Goal: Task Accomplishment & Management: Manage account settings

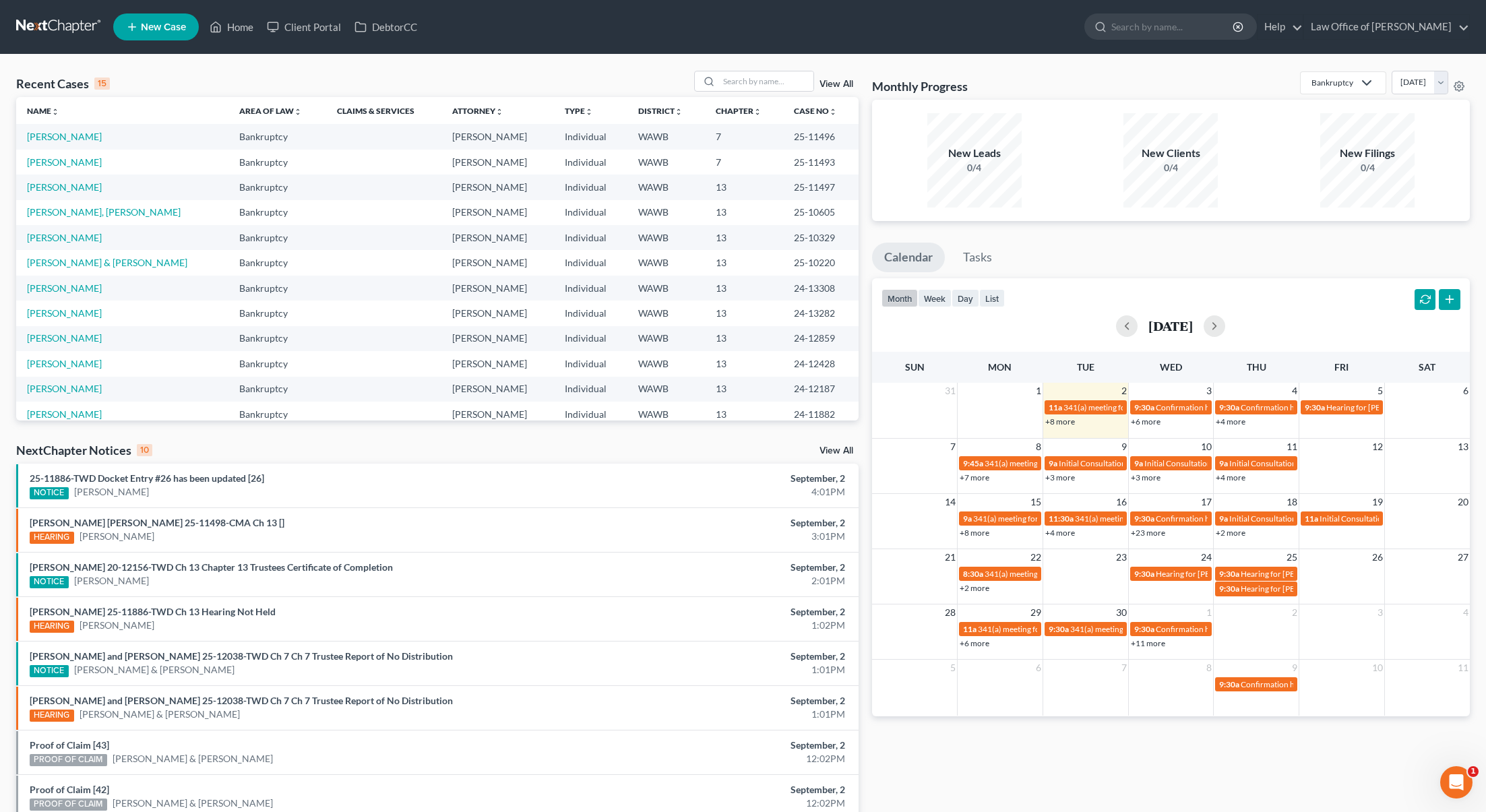
click at [831, 454] on link "View All" at bounding box center [837, 451] width 34 height 9
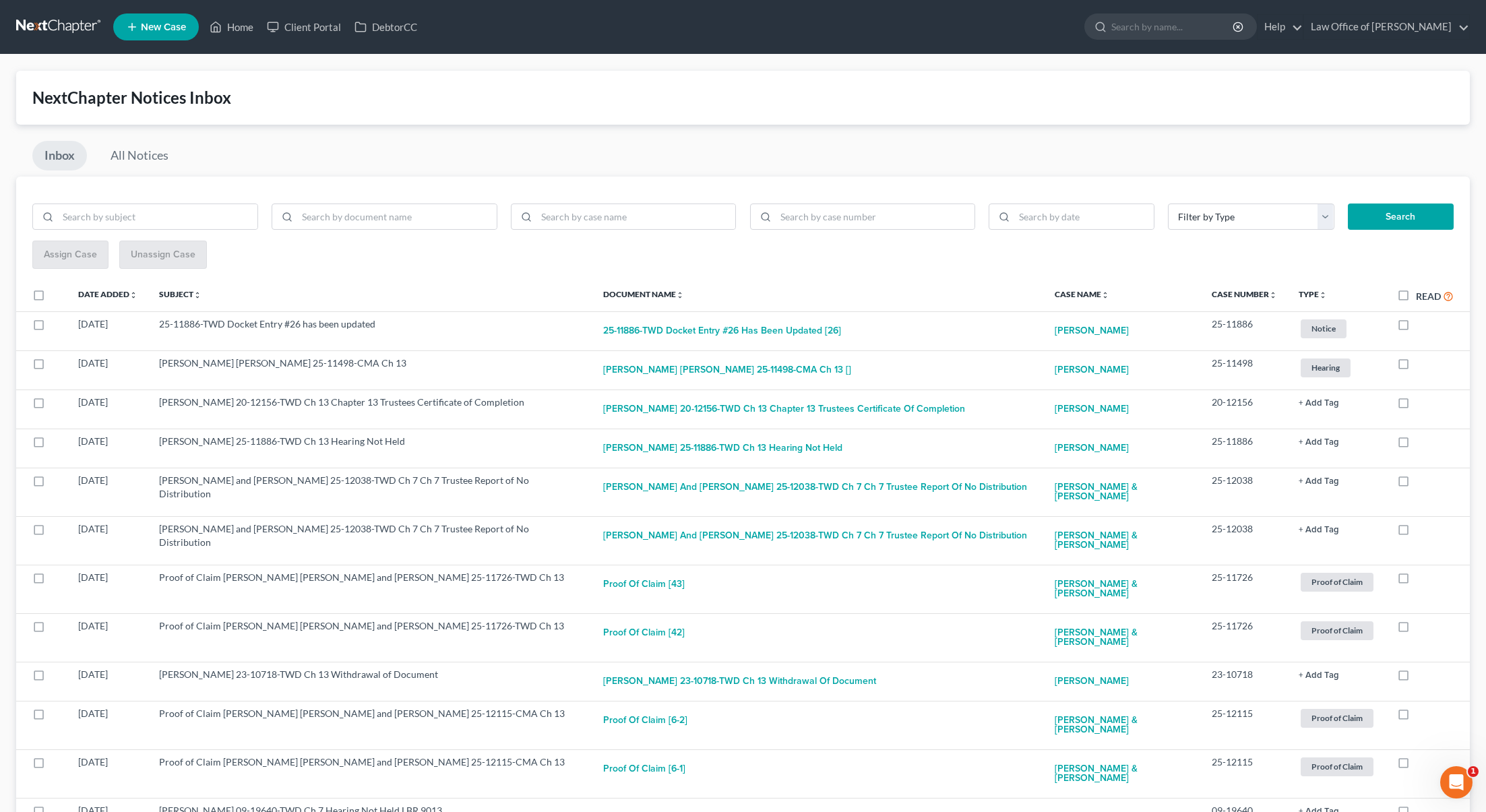
click at [1416, 296] on label "Read" at bounding box center [1434, 296] width 38 height 15
click at [1421, 296] on input "Read" at bounding box center [1425, 292] width 8 height 8
checkbox input "true"
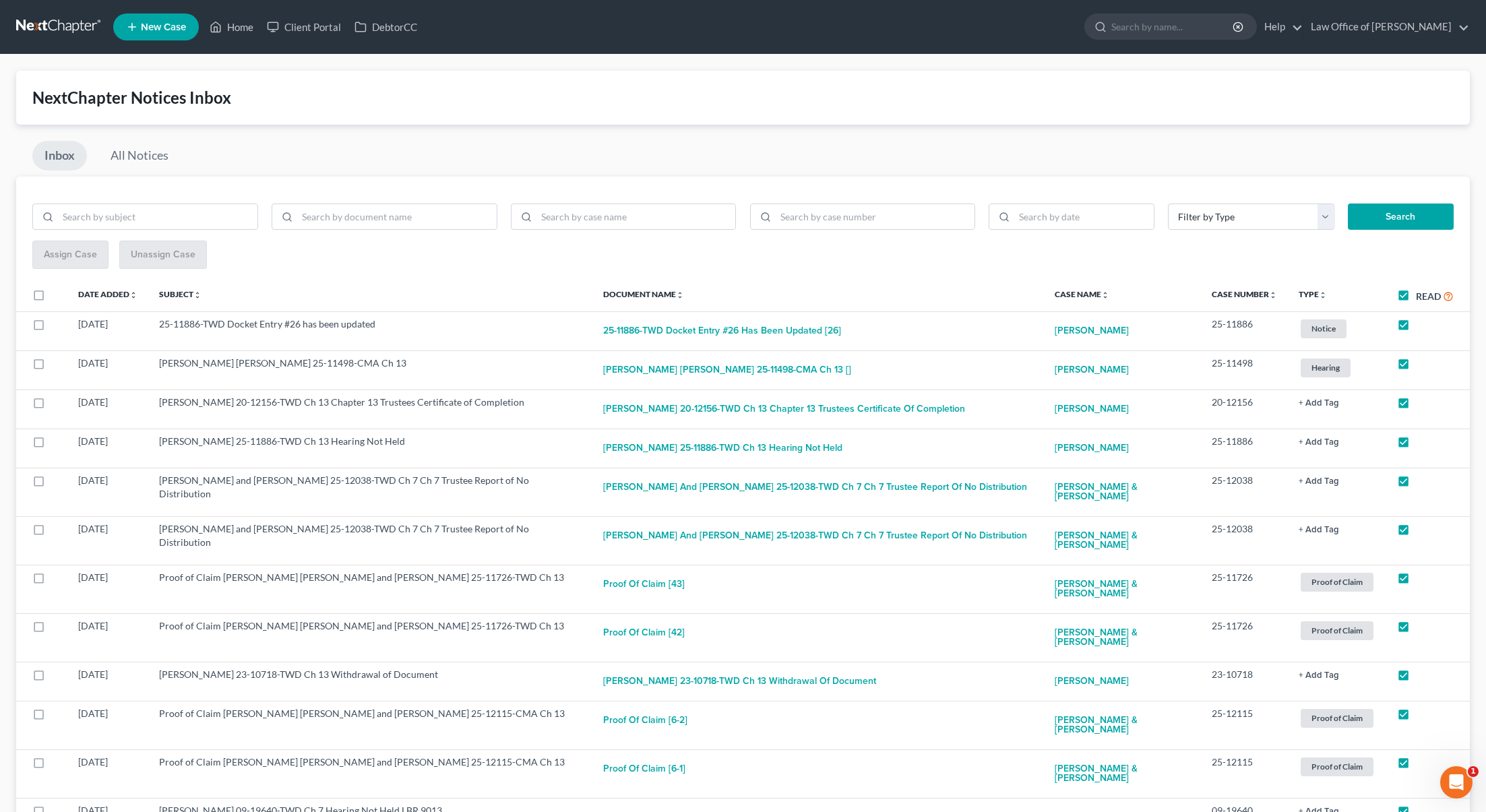
checkbox input "true"
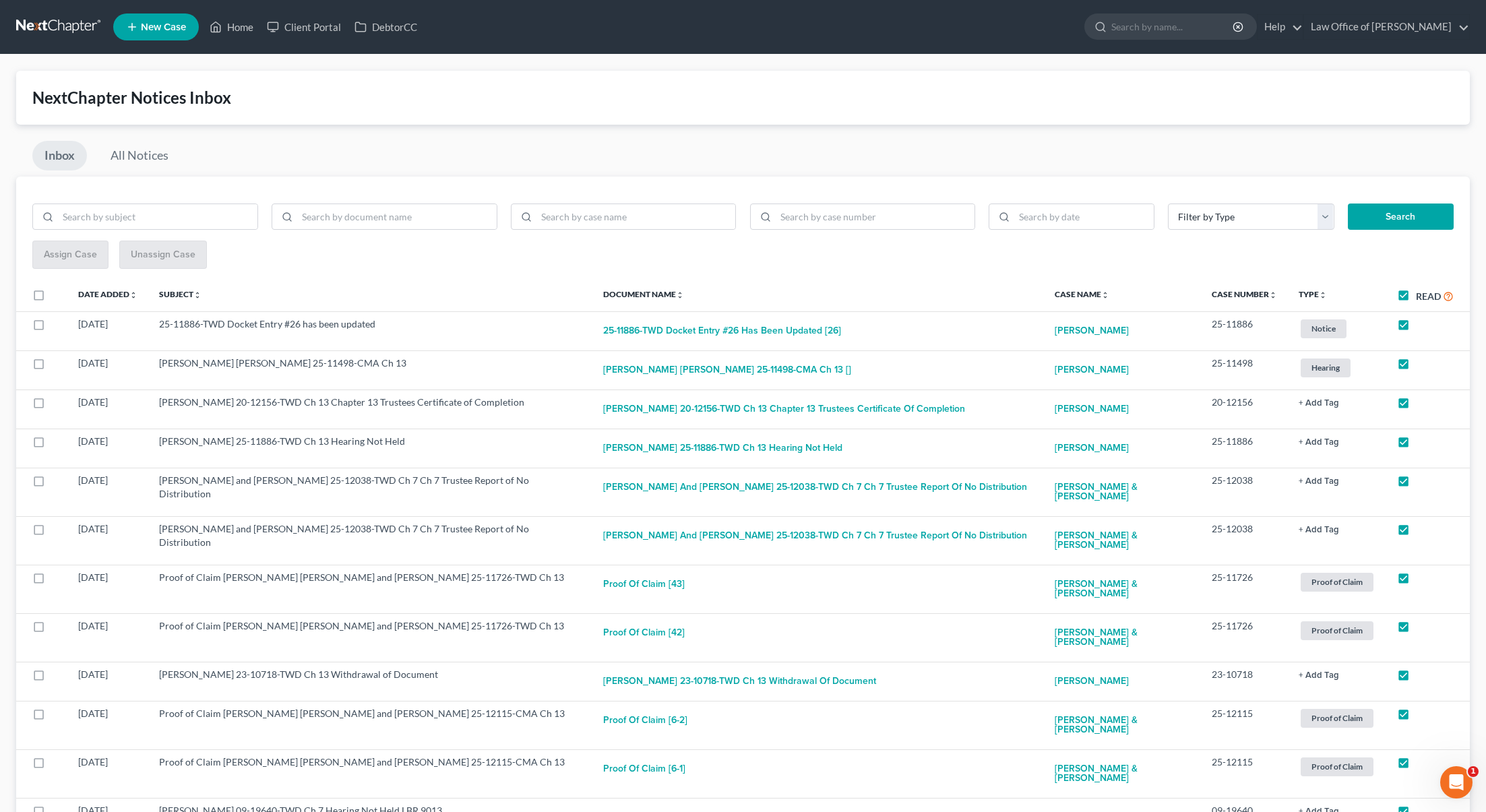
checkbox input "true"
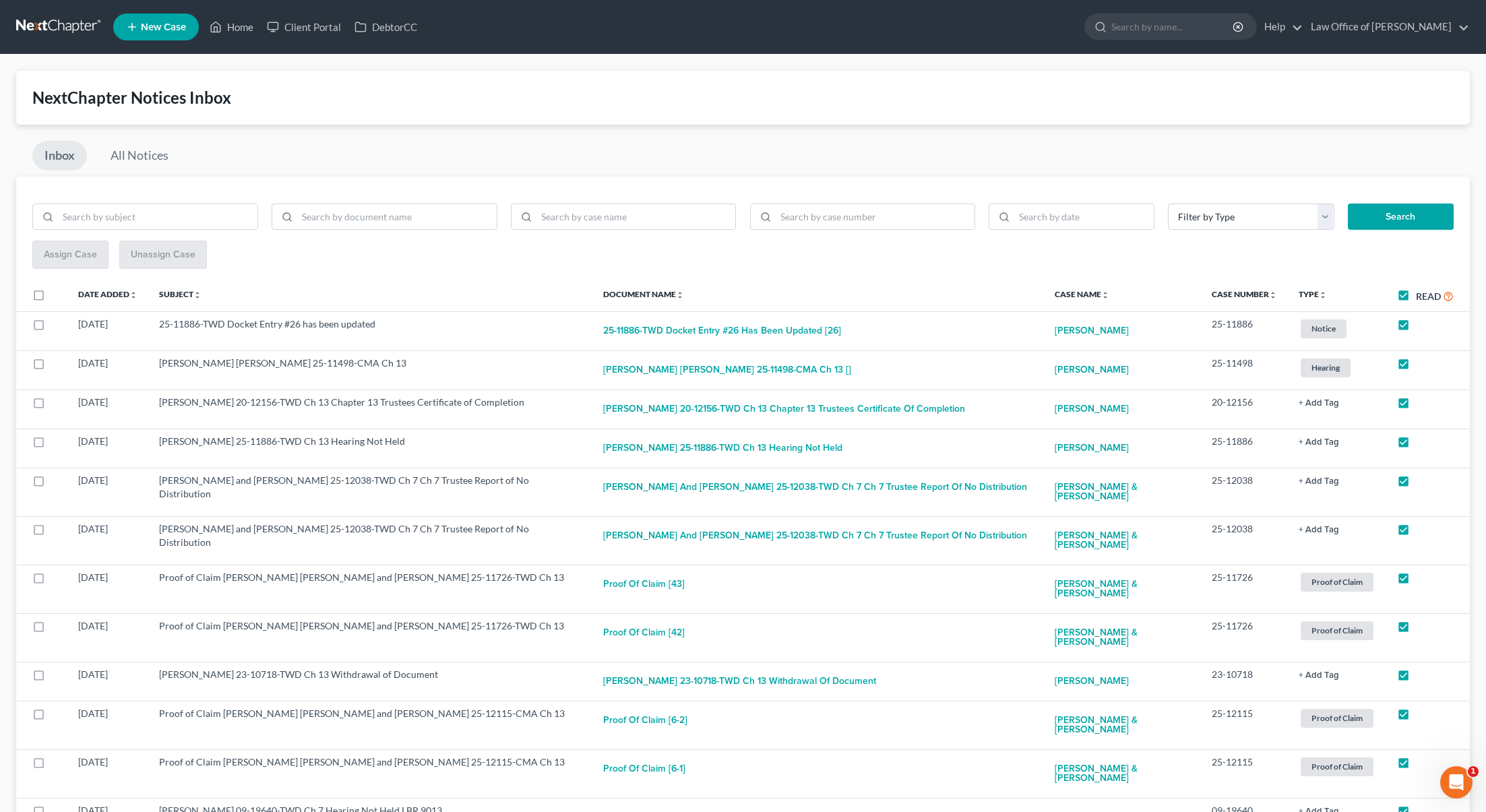
checkbox input "true"
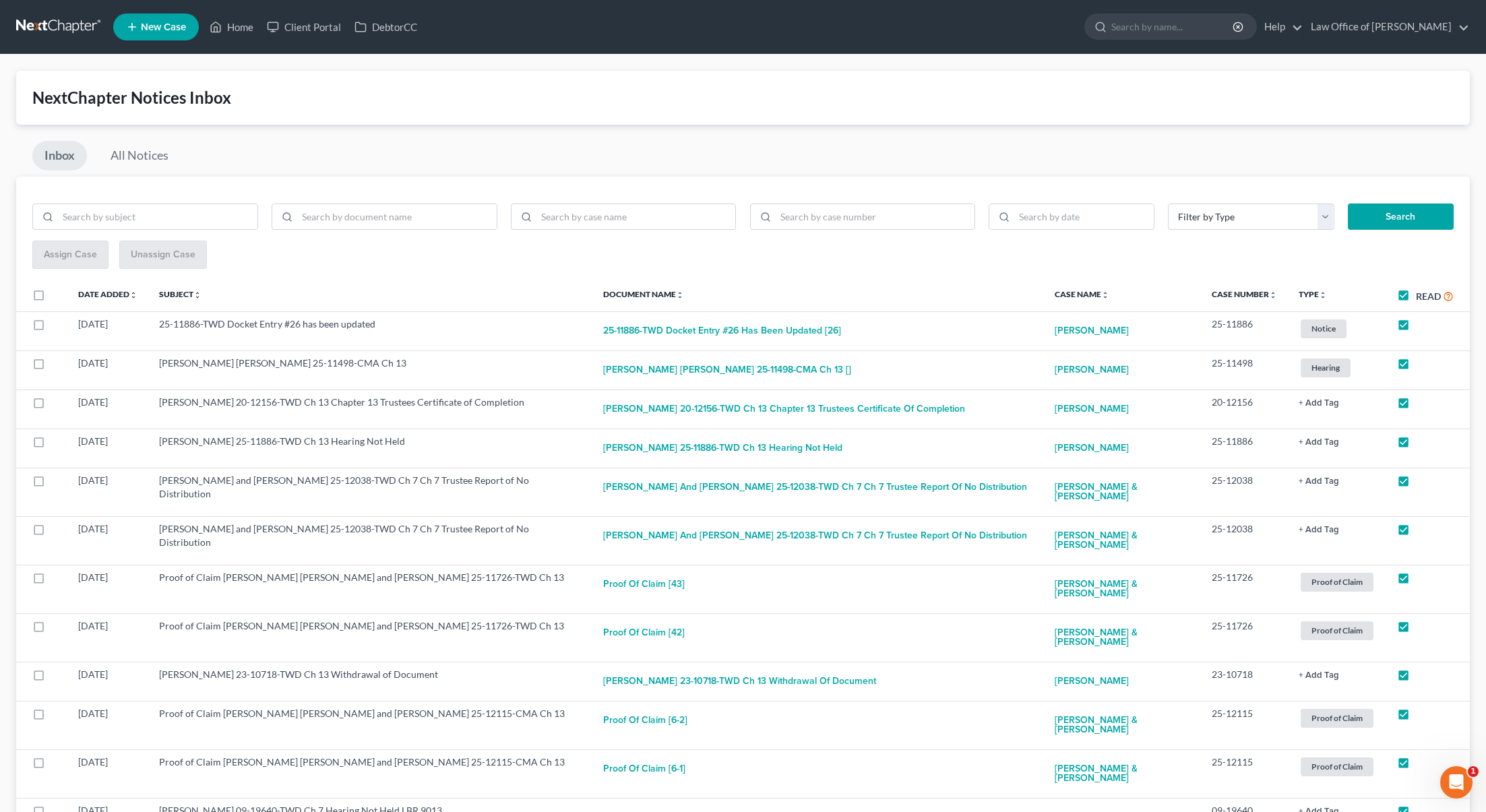
checkbox input "true"
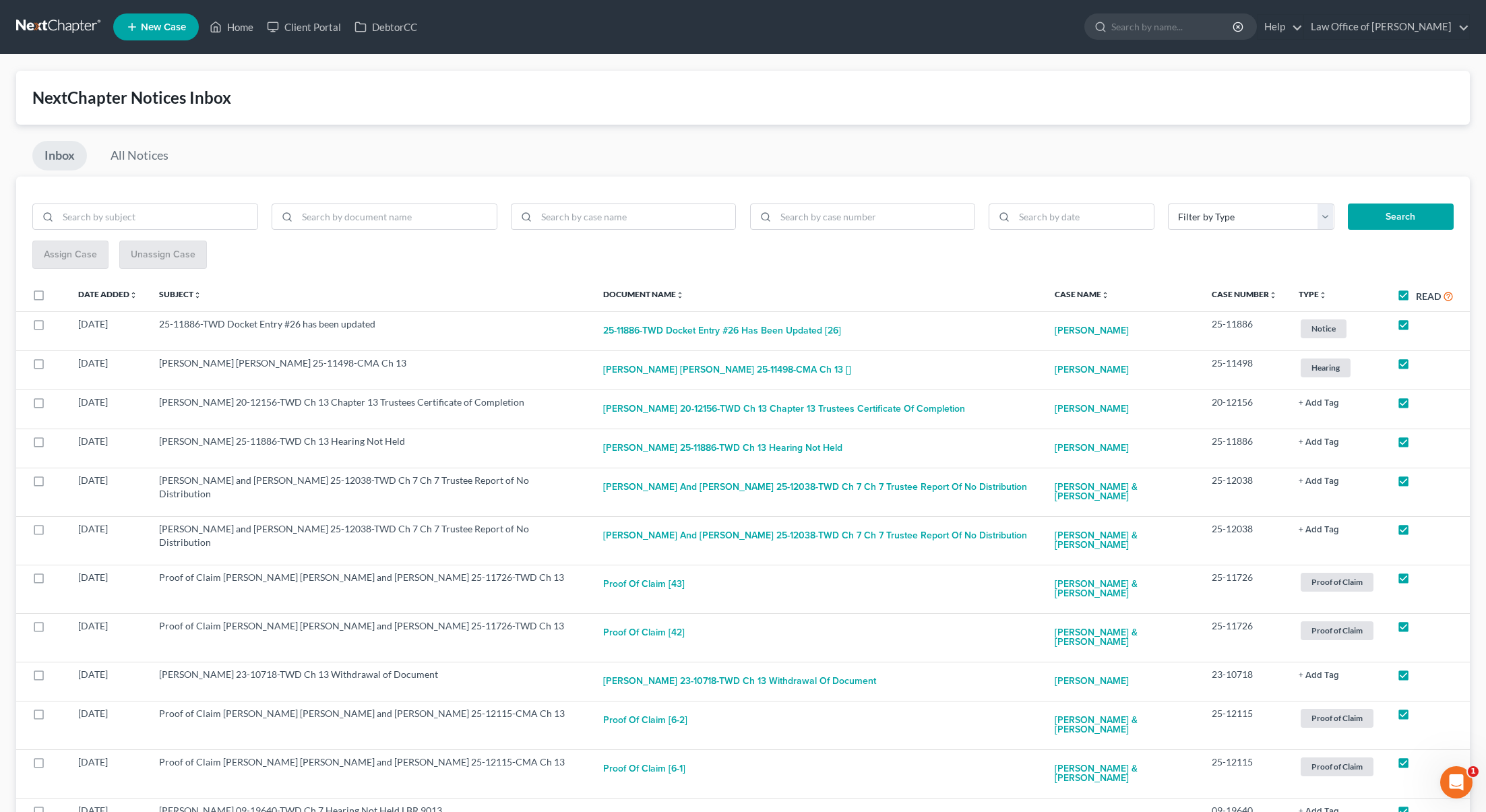
checkbox input "true"
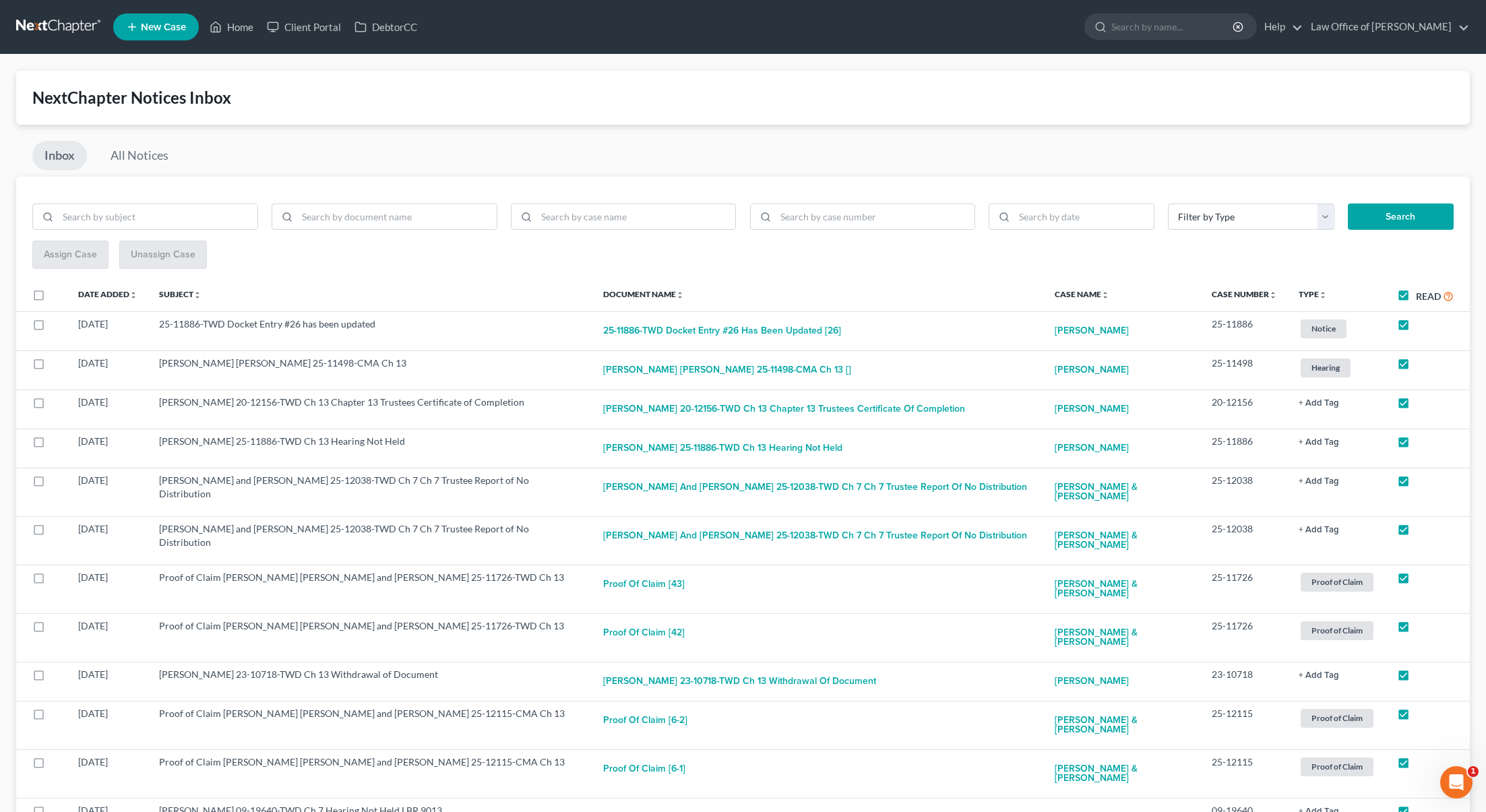
checkbox input "true"
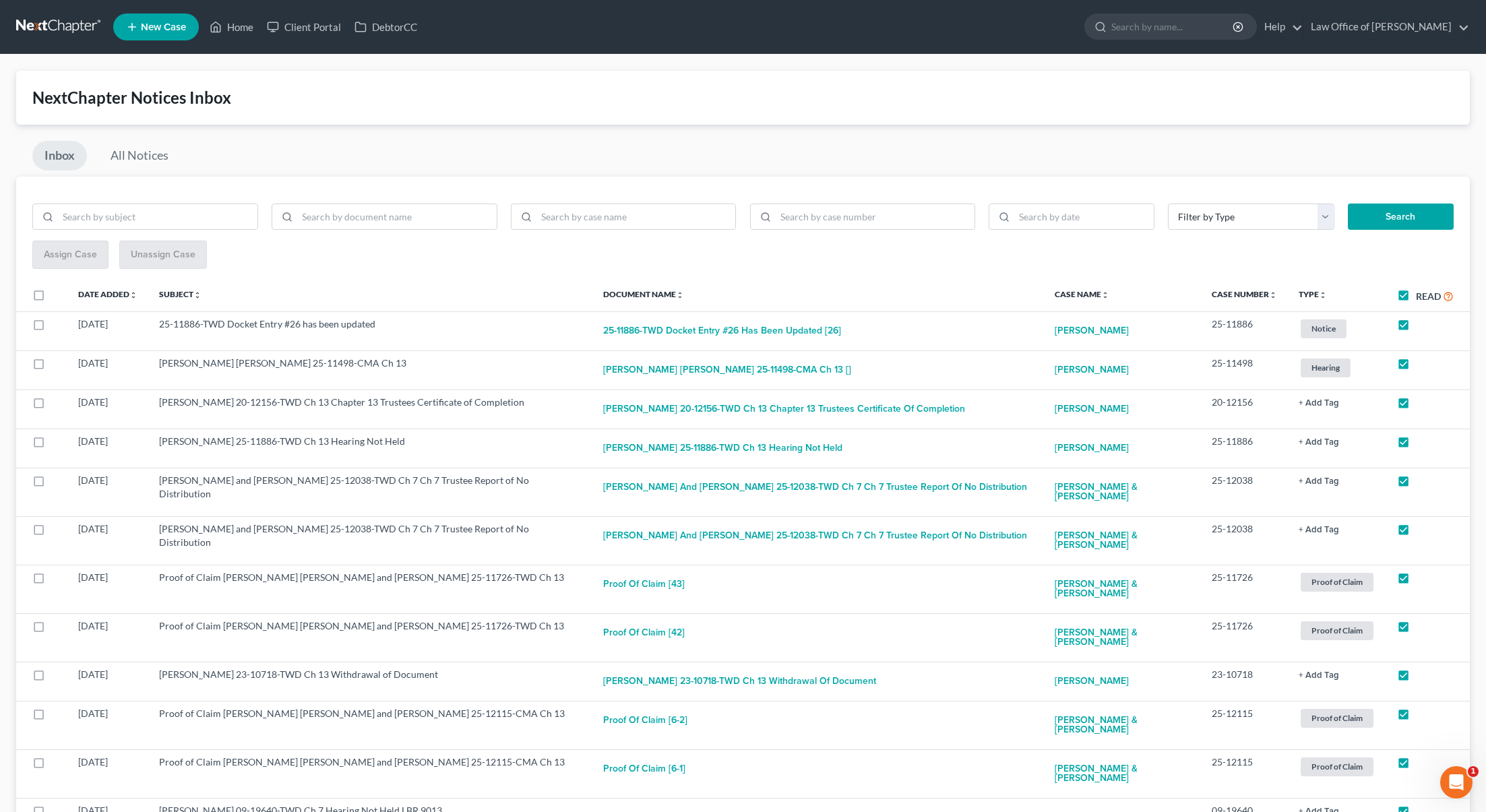
checkbox input "true"
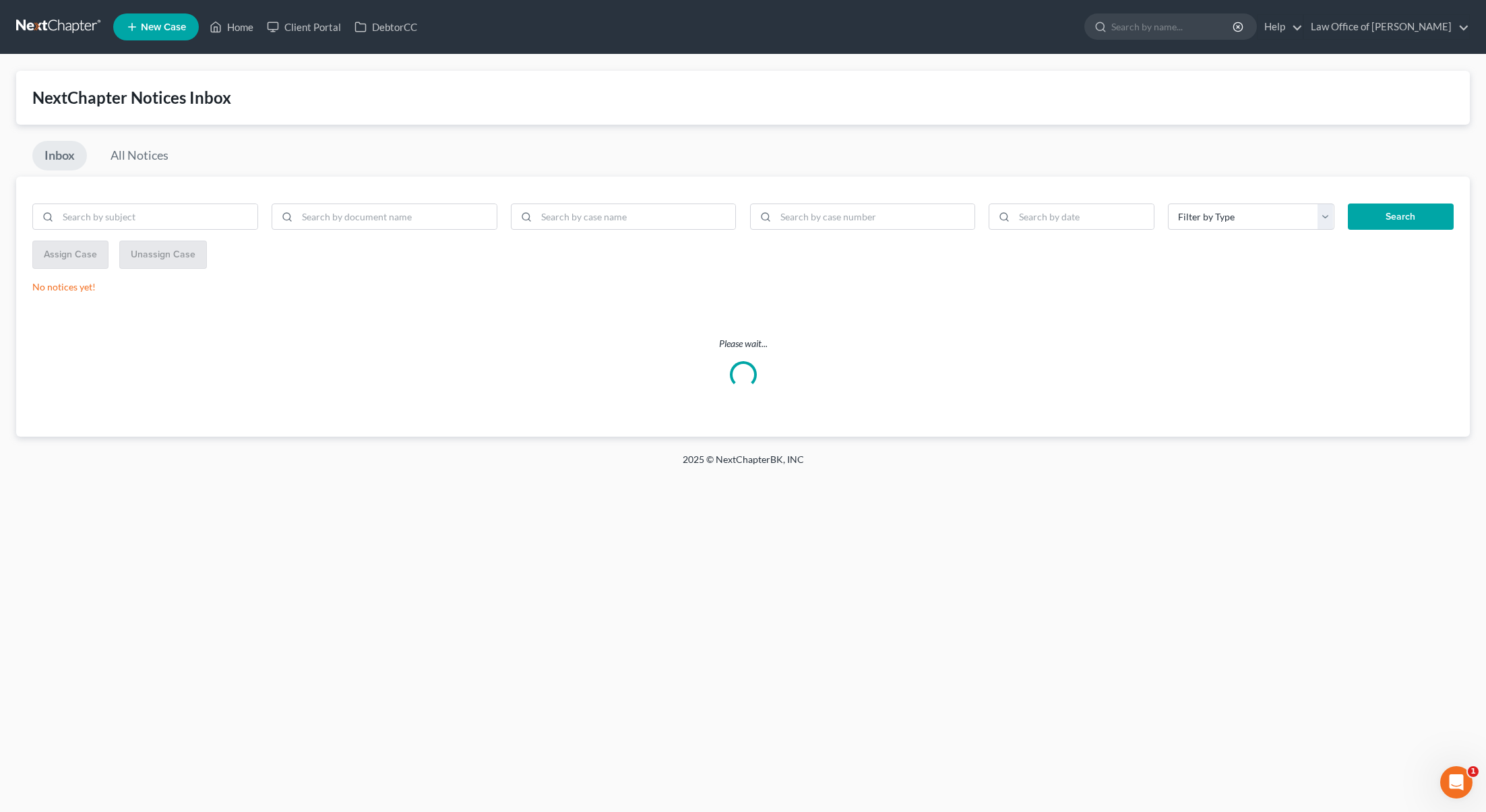
click at [72, 28] on link at bounding box center [59, 27] width 86 height 24
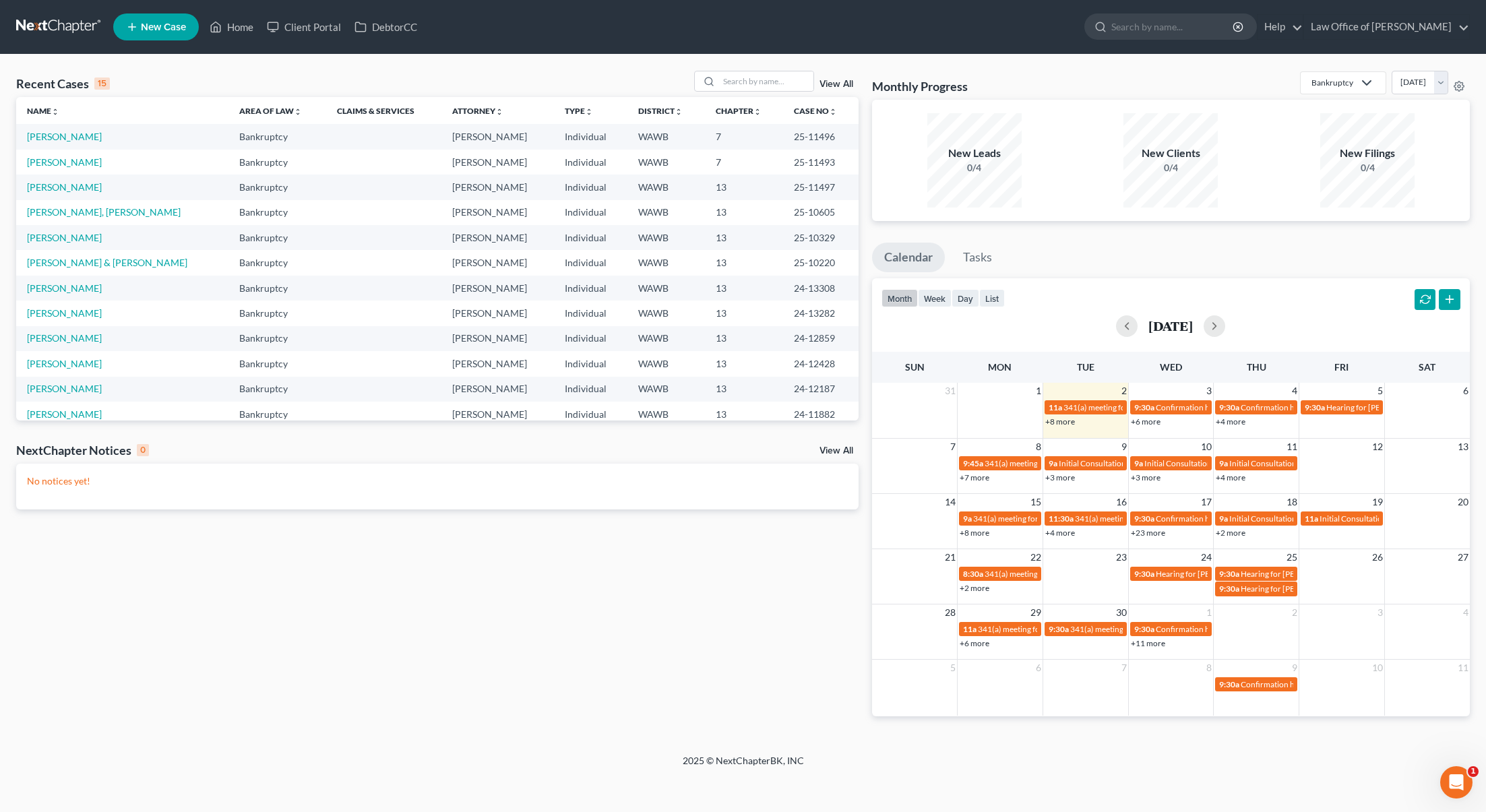
click at [44, 29] on link at bounding box center [59, 27] width 86 height 24
